Goal: Answer question/provide support: Share knowledge or assist other users

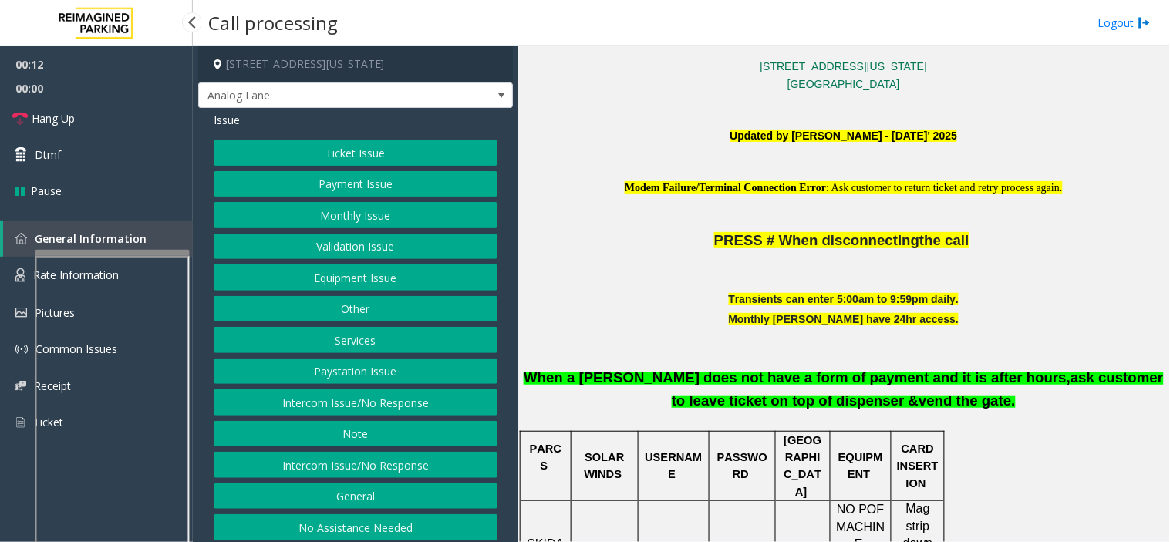
scroll to position [514, 0]
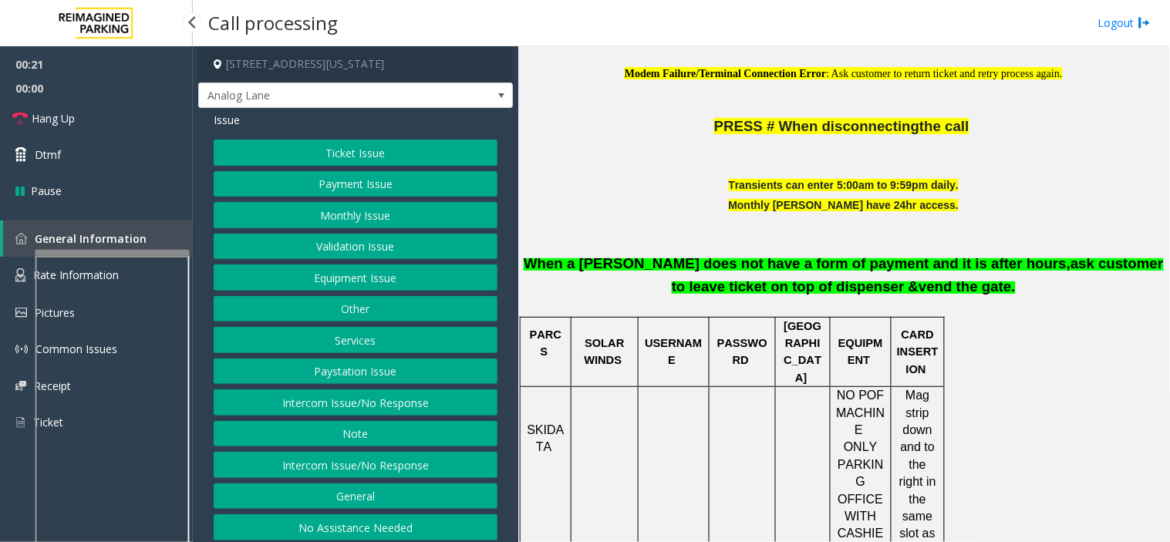
click at [373, 207] on button "Monthly Issue" at bounding box center [356, 215] width 284 height 26
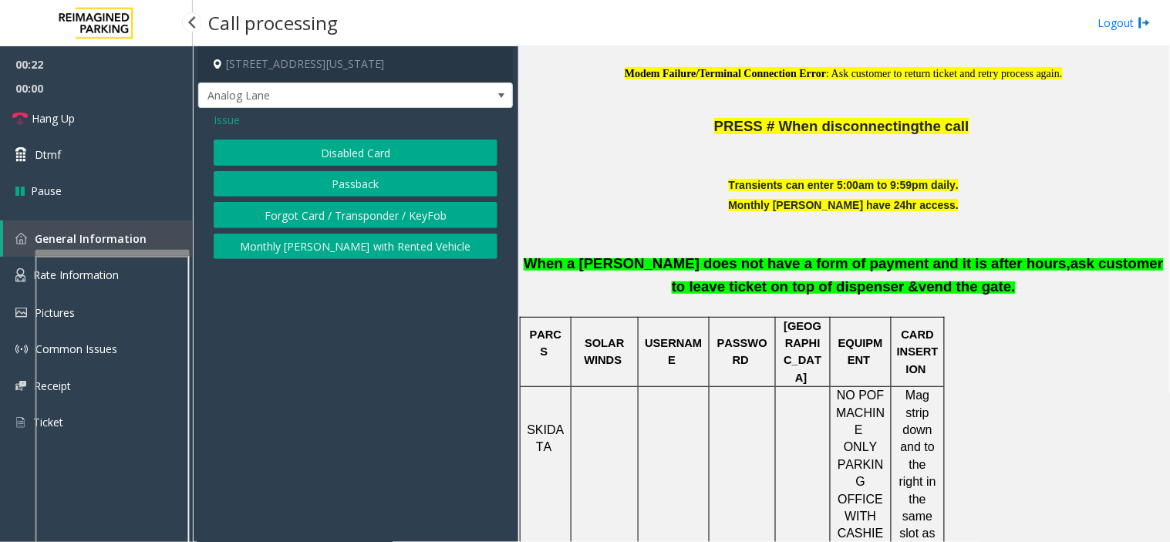
click at [328, 149] on button "Disabled Card" at bounding box center [356, 153] width 284 height 26
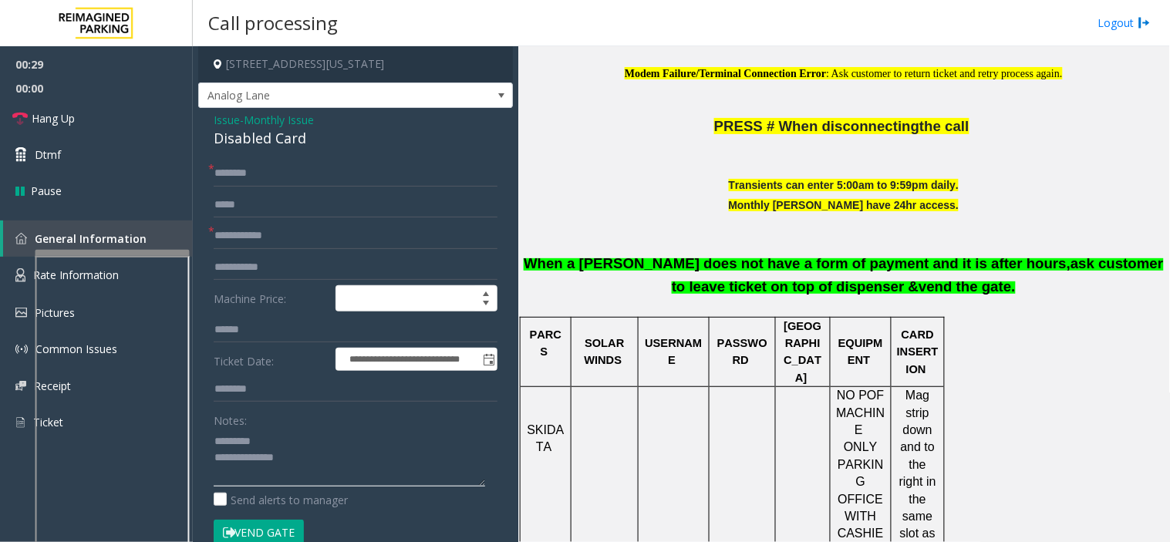
type textarea "**********"
click at [290, 116] on span "Monthly Issue" at bounding box center [279, 120] width 70 height 16
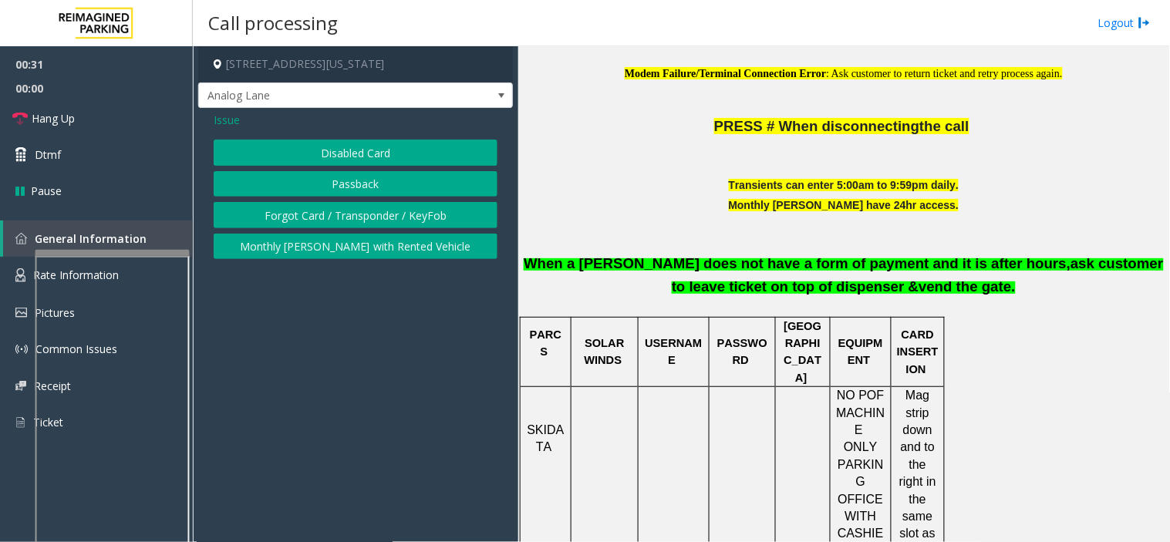
click at [291, 224] on button "Forgot Card / Transponder / KeyFob" at bounding box center [356, 215] width 284 height 26
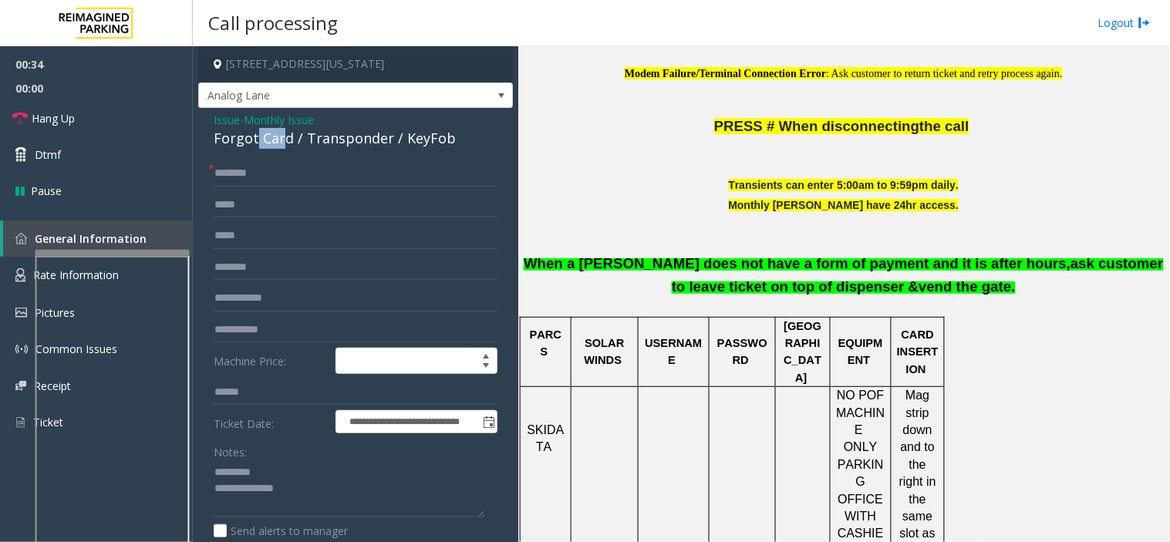
drag, startPoint x: 222, startPoint y: 153, endPoint x: 282, endPoint y: 137, distance: 62.1
click at [282, 137] on div "**********" at bounding box center [355, 467] width 315 height 718
drag, startPoint x: 292, startPoint y: 141, endPoint x: 216, endPoint y: 127, distance: 77.0
click at [216, 127] on div "Issue - Monthly Issue Forgot Card / Transponder / KeyFob" at bounding box center [356, 130] width 284 height 37
click at [221, 134] on div "Forgot Card / Transponder / KeyFob" at bounding box center [356, 138] width 284 height 21
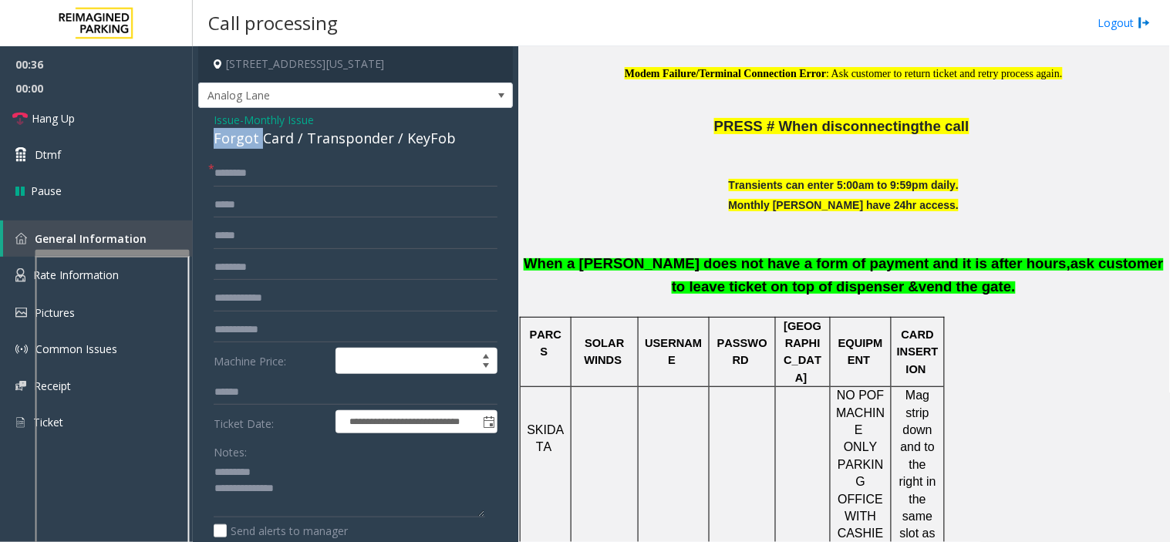
click at [221, 134] on div "Forgot Card / Transponder / KeyFob" at bounding box center [356, 138] width 284 height 21
click at [255, 142] on div "Forgot Card / Transponder / KeyFob" at bounding box center [356, 138] width 284 height 21
drag, startPoint x: 290, startPoint y: 141, endPoint x: 205, endPoint y: 147, distance: 85.0
click at [205, 147] on div "**********" at bounding box center [355, 467] width 315 height 718
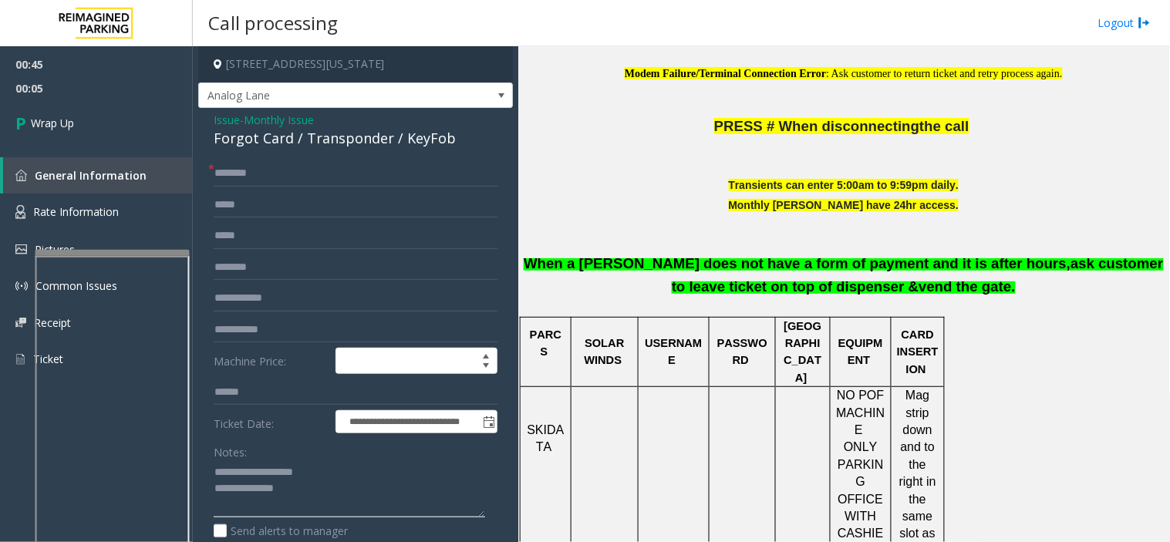
click at [356, 487] on textarea at bounding box center [350, 490] width 272 height 58
paste textarea "**********"
type textarea "**********"
click at [225, 178] on input "text" at bounding box center [356, 173] width 284 height 26
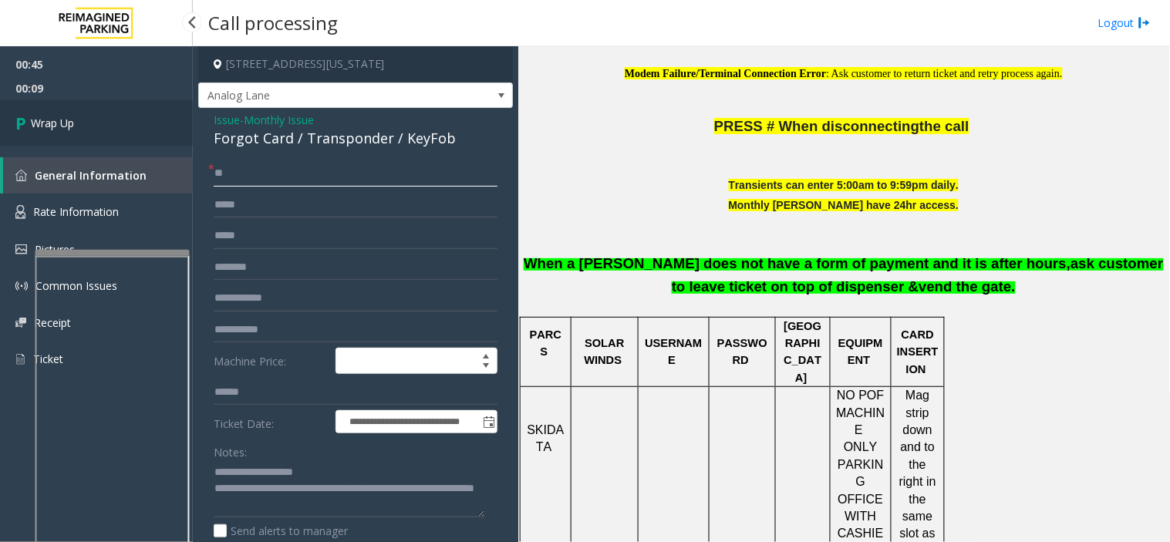
type input "**"
click at [99, 127] on link "Wrap Up" at bounding box center [96, 123] width 193 height 46
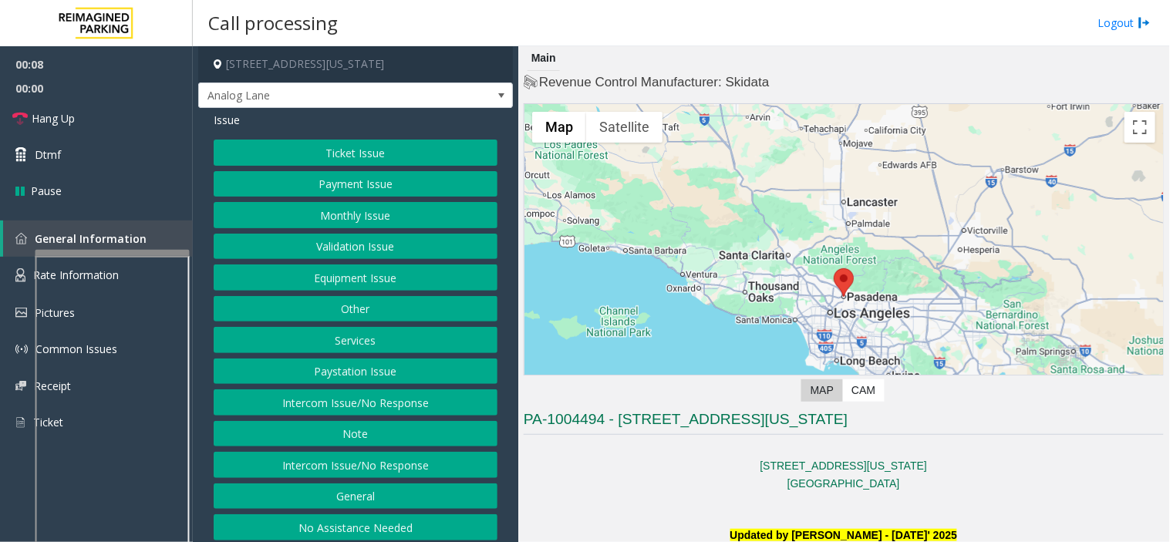
click at [387, 466] on button "Intercom Issue/No Response" at bounding box center [356, 465] width 284 height 26
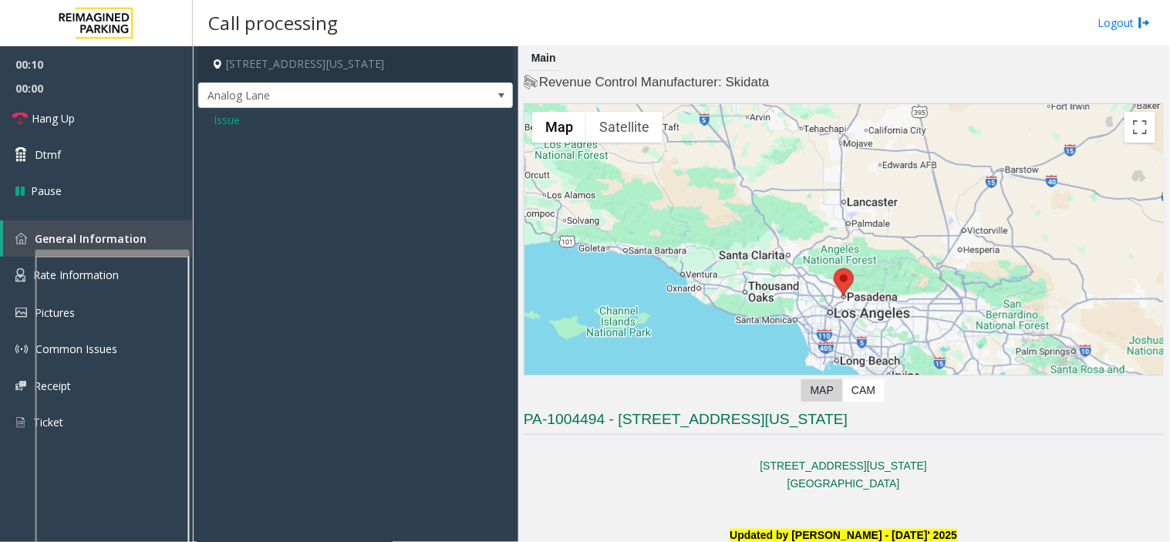
click at [229, 116] on span "Issue" at bounding box center [227, 120] width 26 height 16
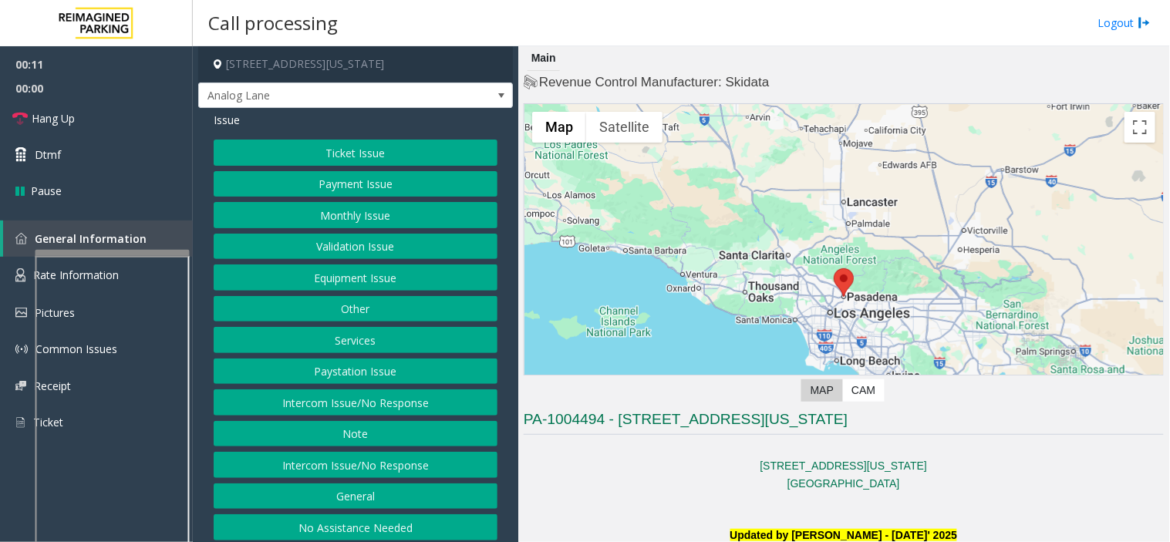
scroll to position [8, 0]
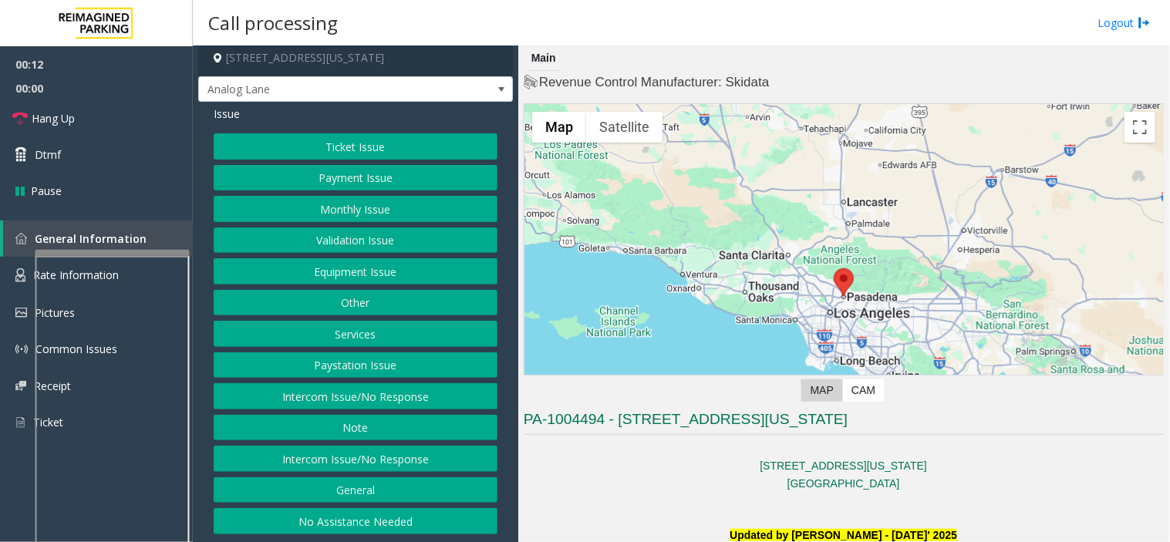
click at [368, 393] on button "Intercom Issue/No Response" at bounding box center [356, 396] width 284 height 26
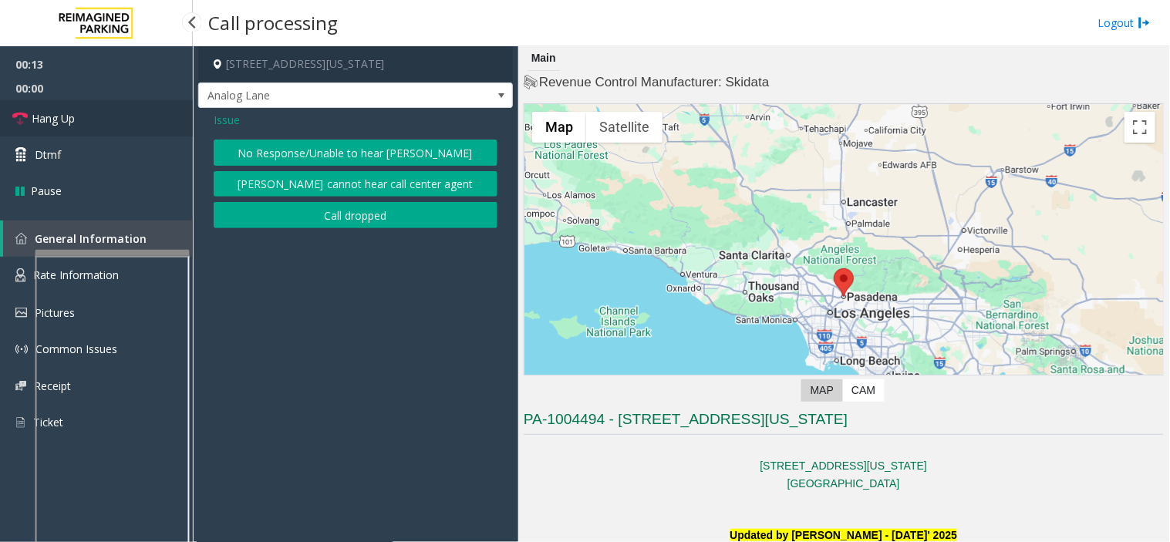
click at [64, 112] on span "Hang Up" at bounding box center [53, 118] width 43 height 16
click at [221, 122] on span "Issue" at bounding box center [227, 120] width 26 height 16
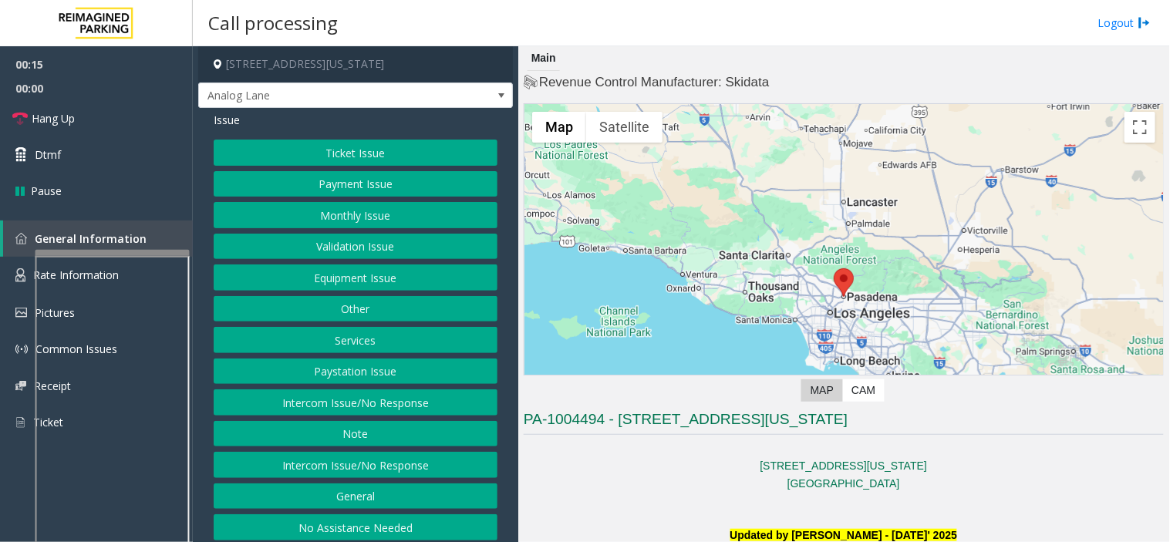
scroll to position [8, 0]
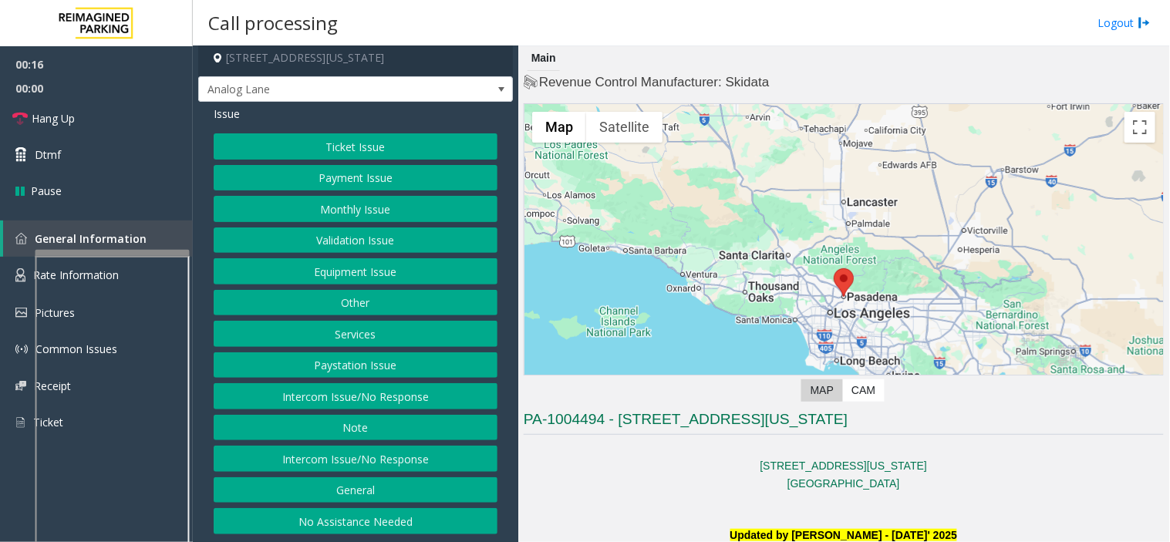
click at [356, 460] on button "Intercom Issue/No Response" at bounding box center [356, 459] width 284 height 26
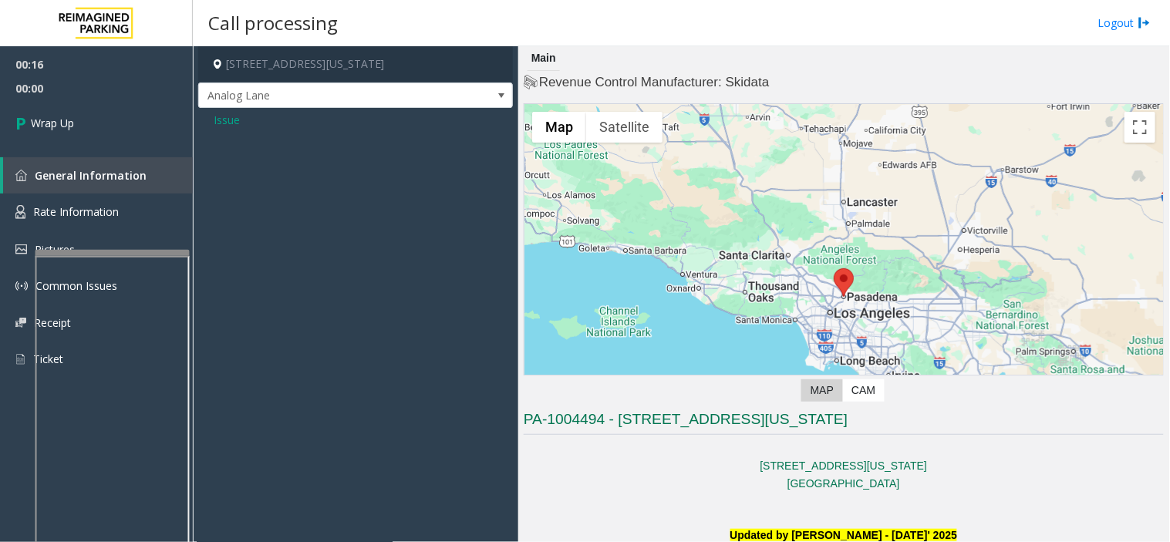
scroll to position [0, 0]
click at [218, 116] on span "Issue" at bounding box center [227, 120] width 26 height 16
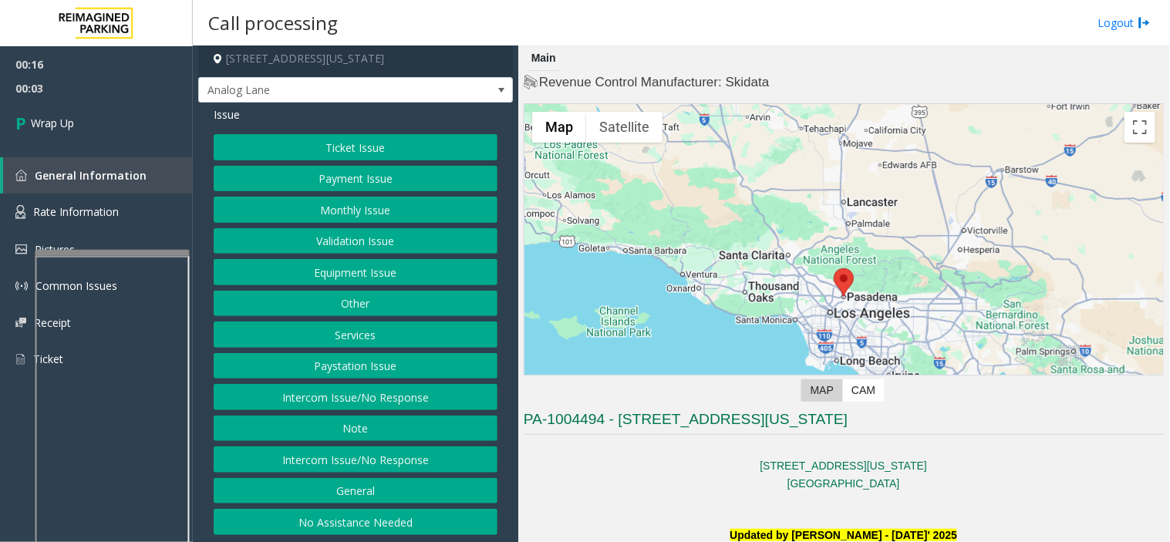
scroll to position [8, 0]
click at [383, 392] on button "Intercom Issue/No Response" at bounding box center [356, 396] width 284 height 26
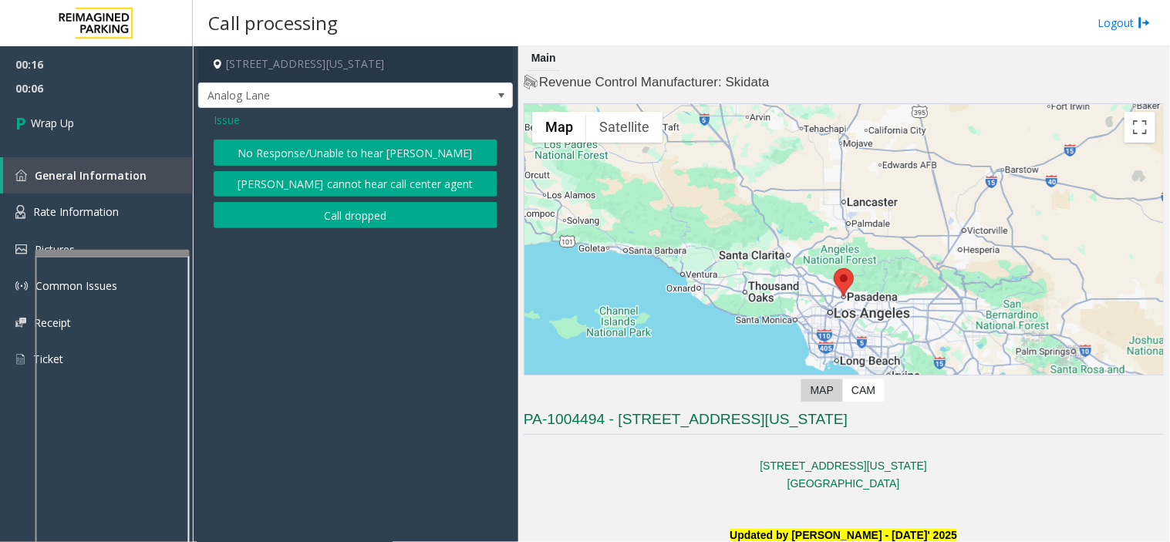
scroll to position [0, 0]
click at [316, 143] on button "No Response/Unable to hear [PERSON_NAME]" at bounding box center [356, 153] width 284 height 26
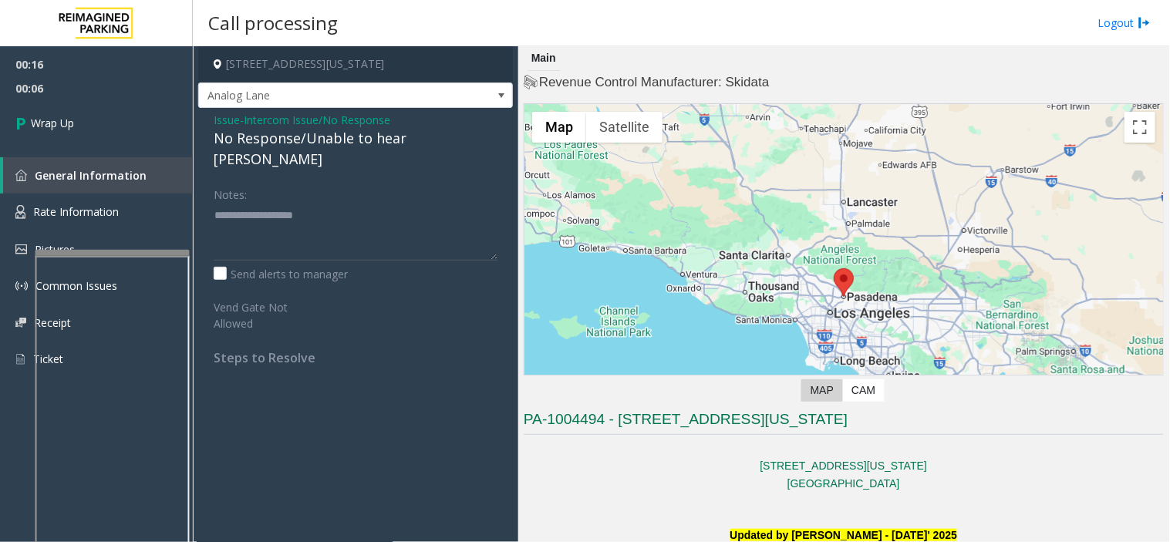
click at [296, 136] on div "No Response/Unable to hear [PERSON_NAME]" at bounding box center [356, 149] width 284 height 42
type textarea "**********"
click at [96, 127] on link "Wrap Up" at bounding box center [96, 123] width 193 height 46
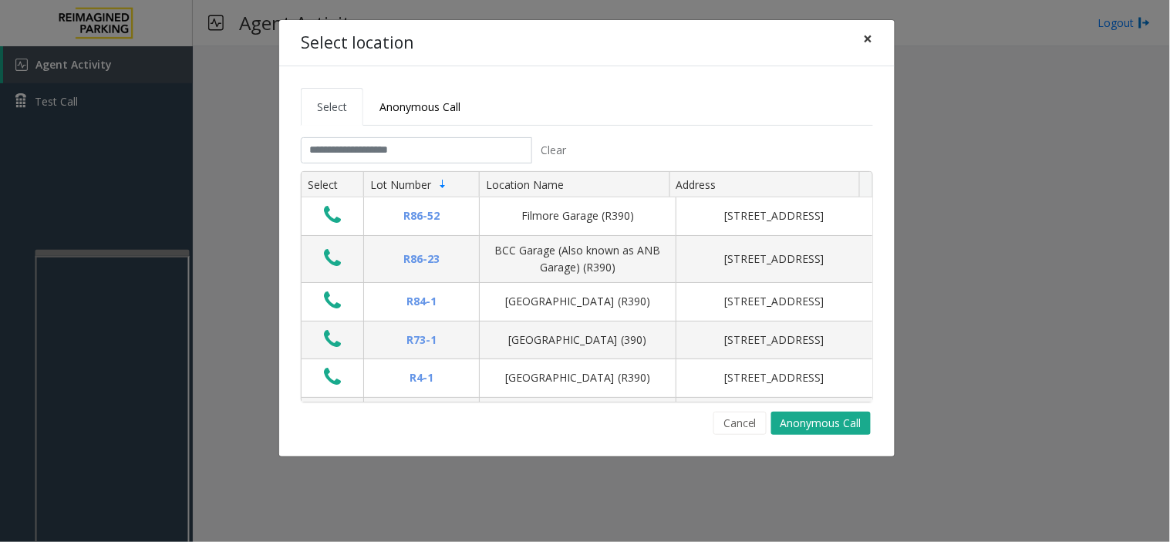
click at [876, 39] on button "×" at bounding box center [868, 39] width 31 height 38
click at [867, 45] on span "×" at bounding box center [868, 39] width 9 height 22
